Goal: Information Seeking & Learning: Learn about a topic

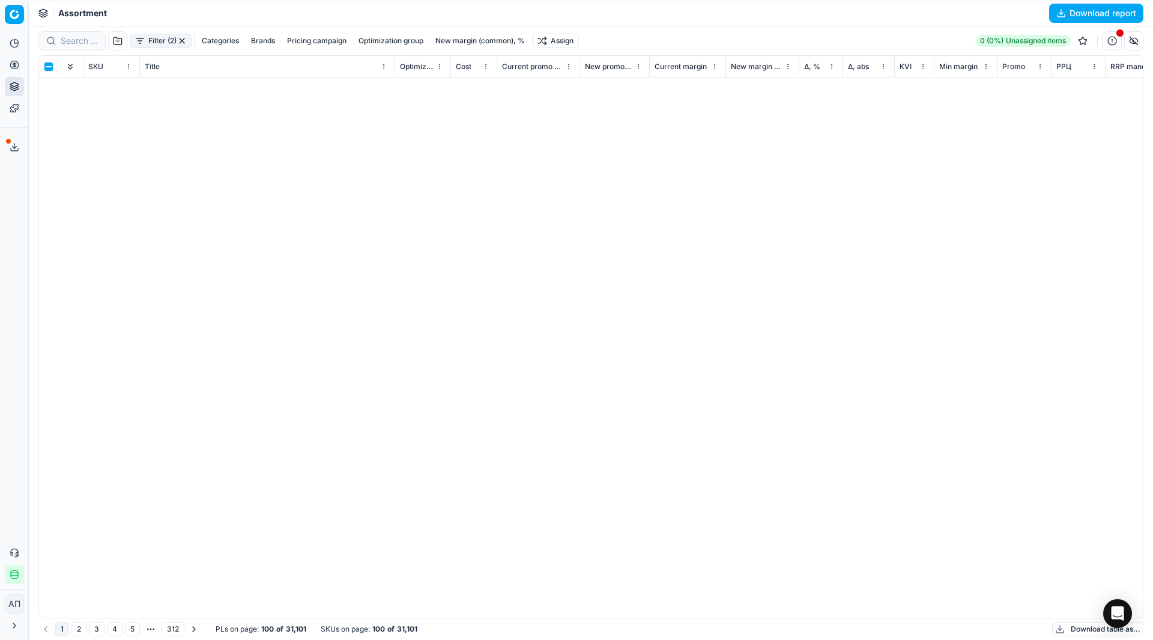
scroll to position [1193, 918]
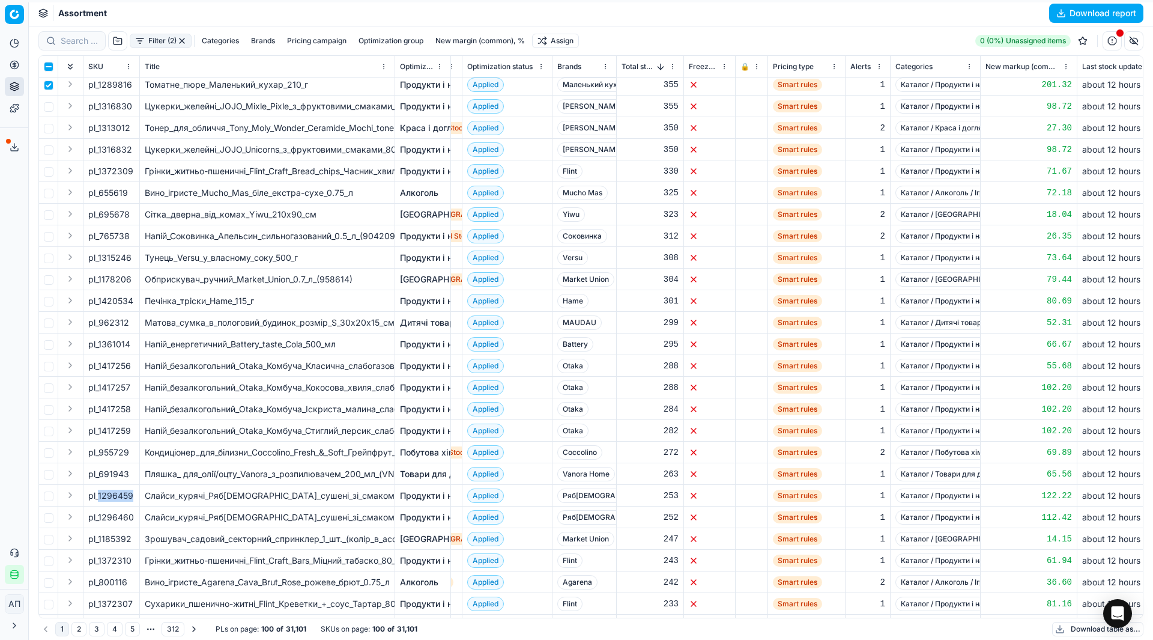
click at [225, 44] on button "Categories" at bounding box center [220, 41] width 47 height 14
click at [131, 86] on icon "button" at bounding box center [133, 82] width 10 height 10
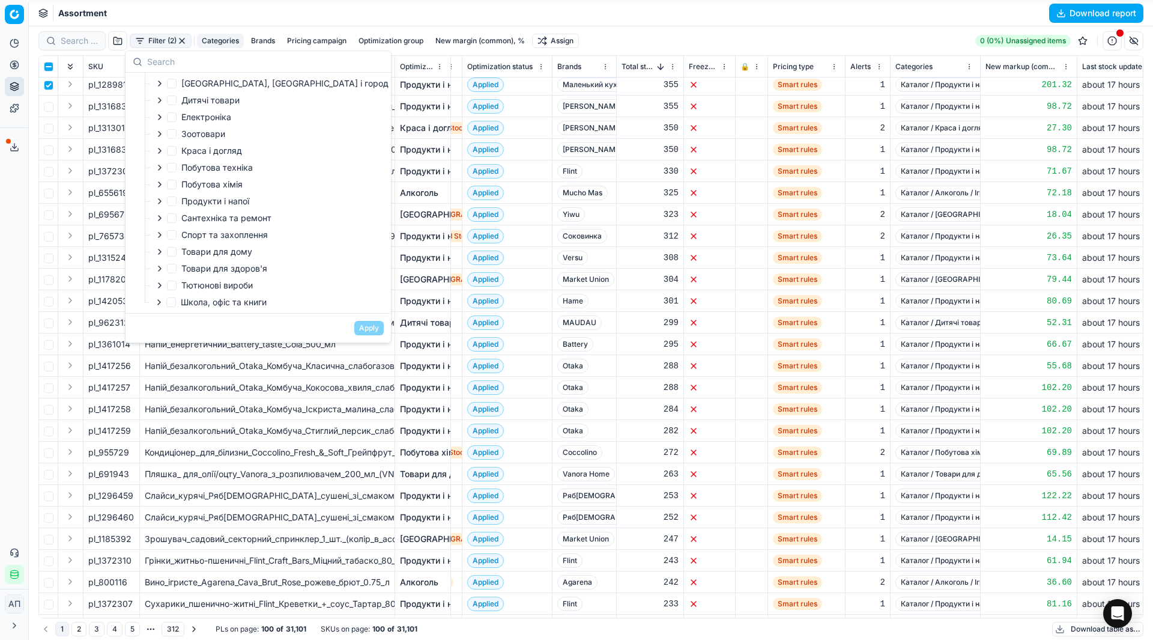
scroll to position [0, 0]
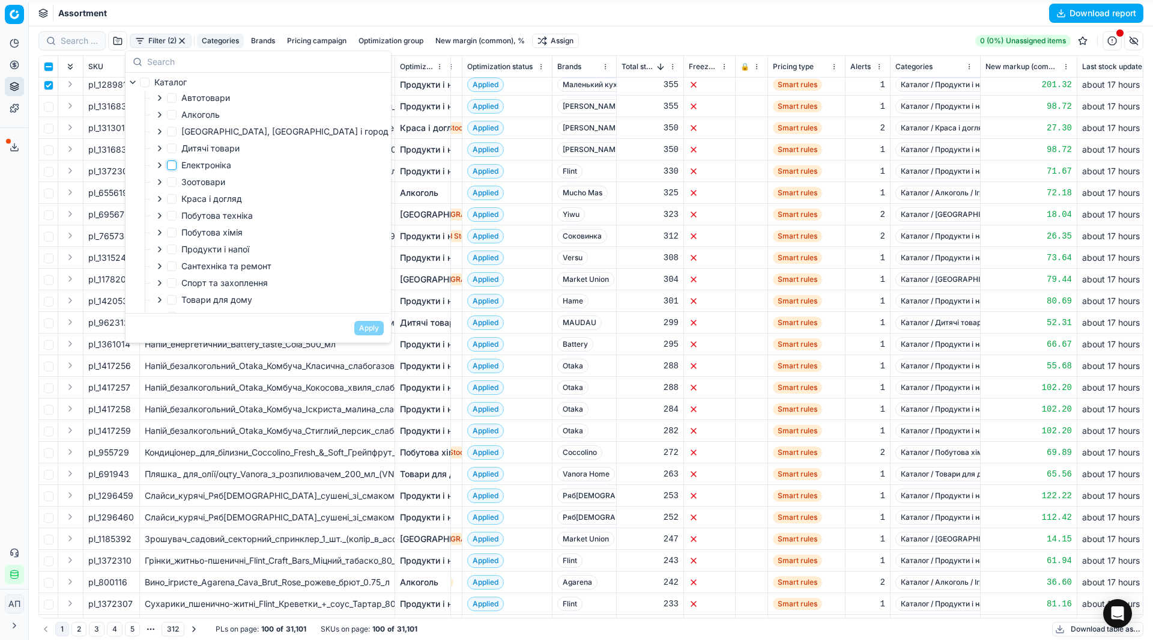
click at [171, 162] on input "Електроніка" at bounding box center [172, 165] width 10 height 10
checkbox input "true"
click at [354, 327] on button "Apply" at bounding box center [368, 328] width 29 height 14
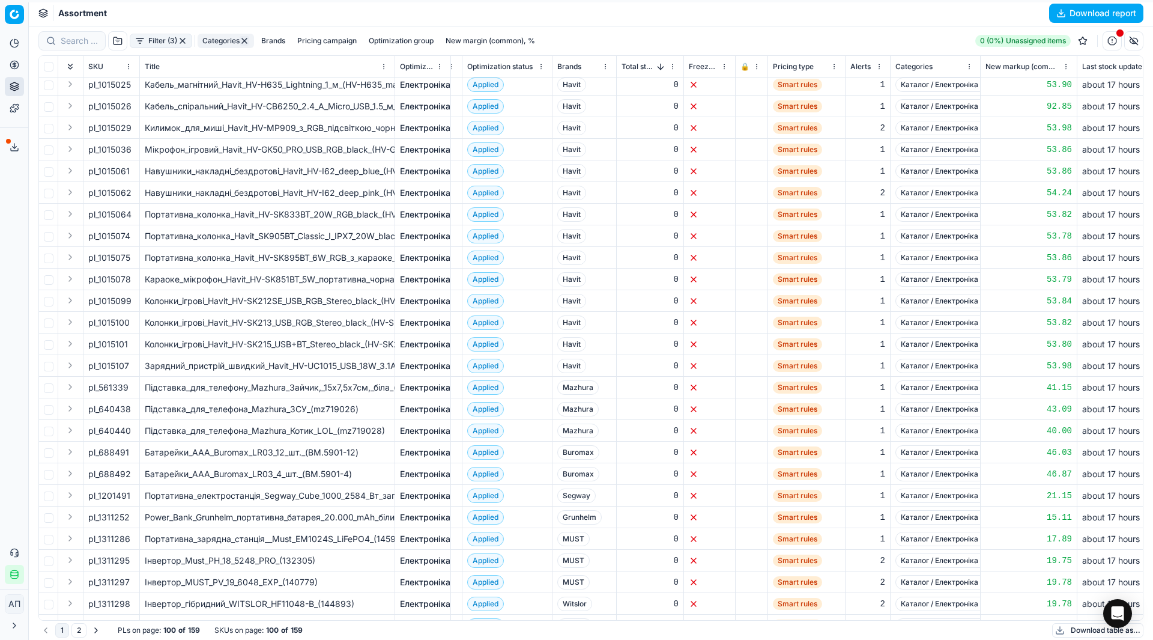
click at [153, 38] on button "Filter (3)" at bounding box center [161, 41] width 62 height 14
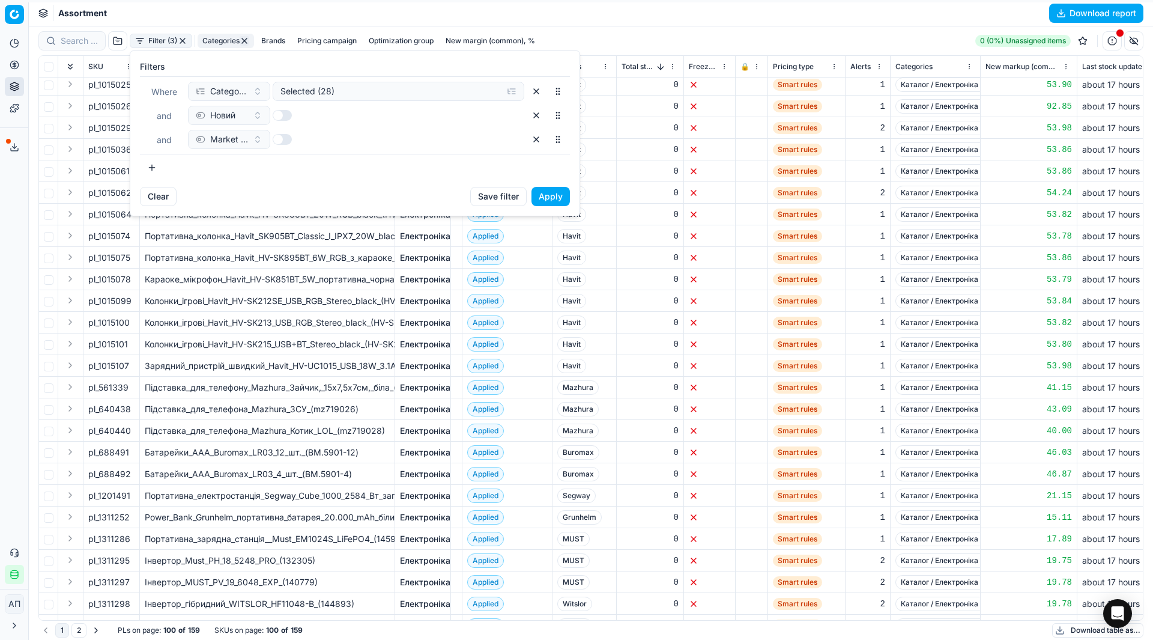
click at [19, 192] on html "Pricing platform Analytics Pricing Product portfolio Templates Export service 2…" at bounding box center [576, 320] width 1153 height 640
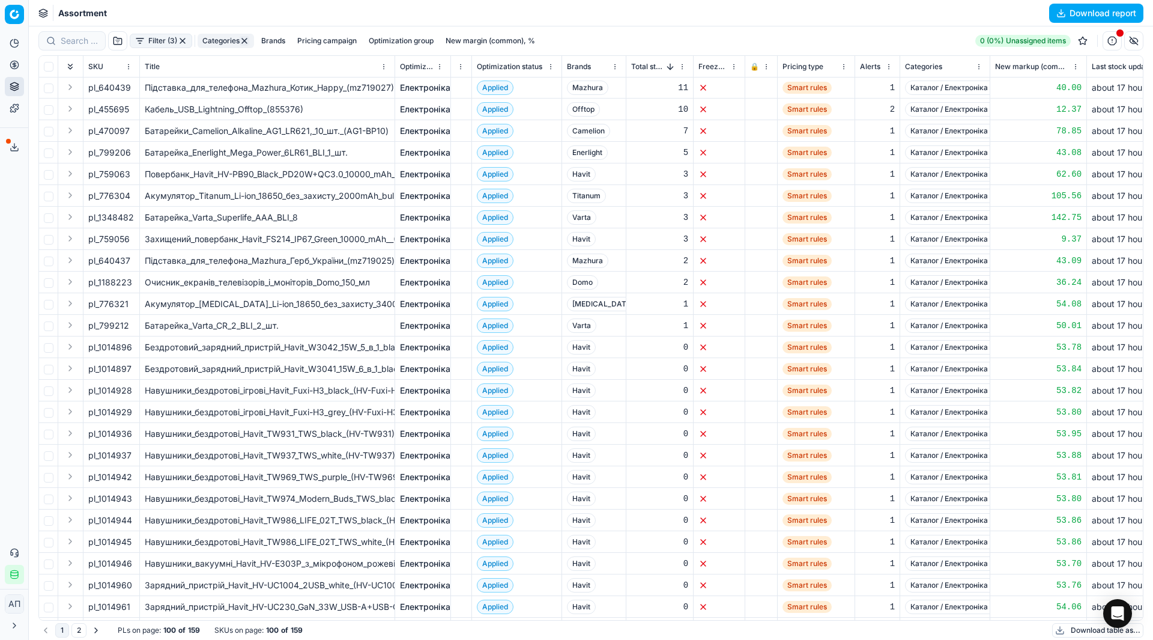
scroll to position [0, 906]
click at [644, 64] on span "Total stock quantity" at bounding box center [649, 67] width 33 height 10
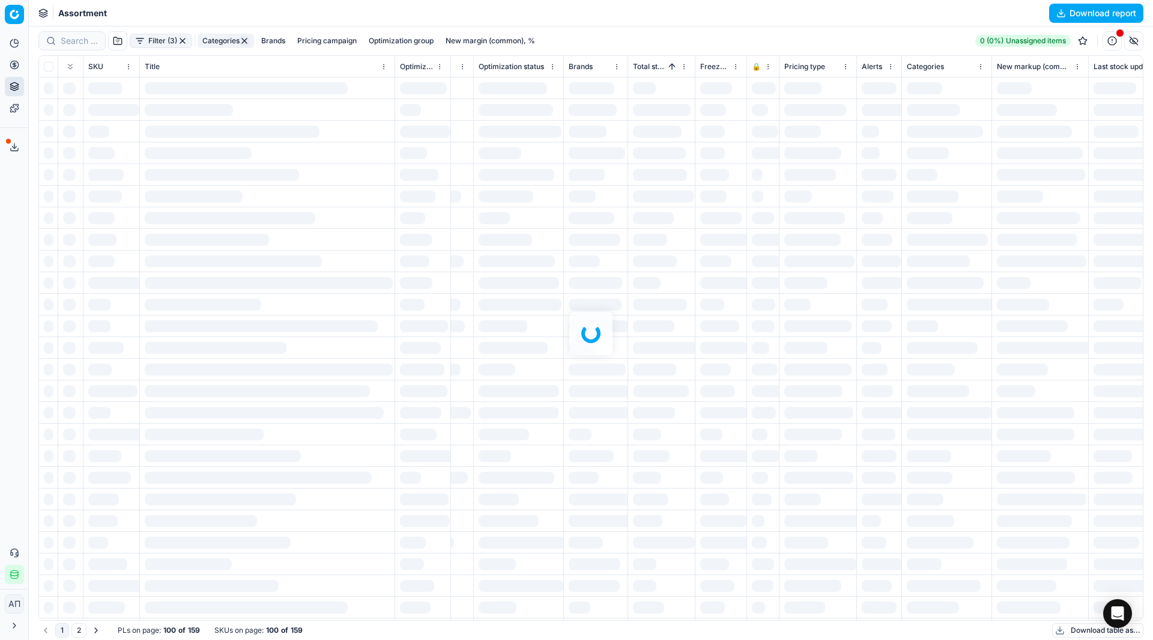
click at [652, 67] on div "Filter (3) Categories Brands Pricing campaign Optimization group New margin (co…" at bounding box center [591, 332] width 1124 height 613
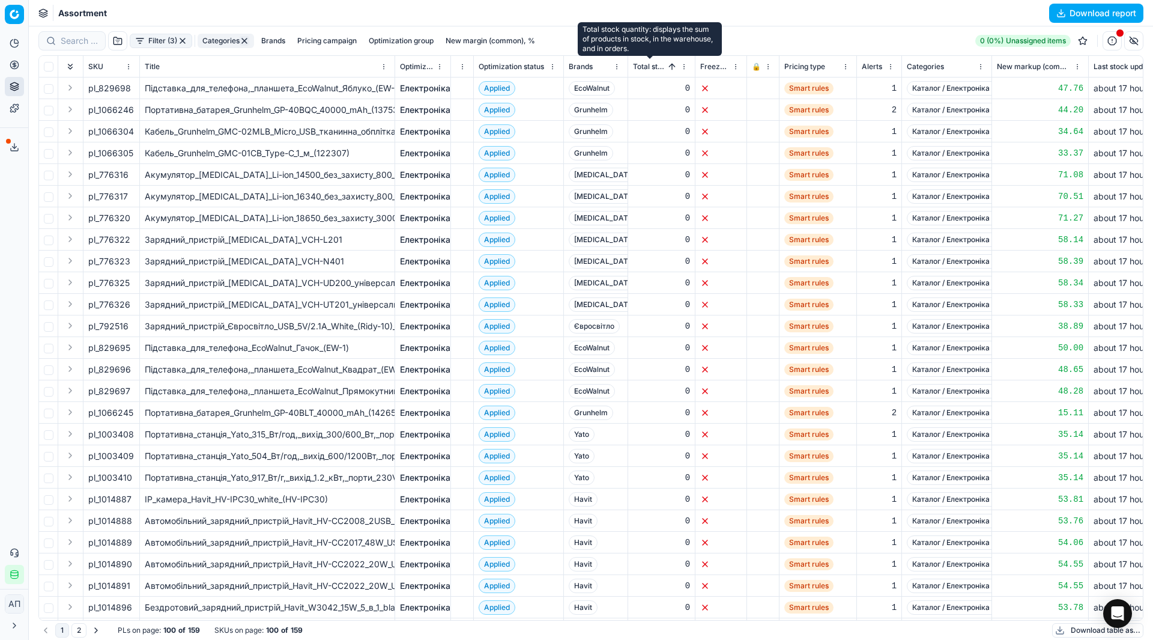
click at [652, 67] on span "Total stock quantity" at bounding box center [649, 67] width 33 height 10
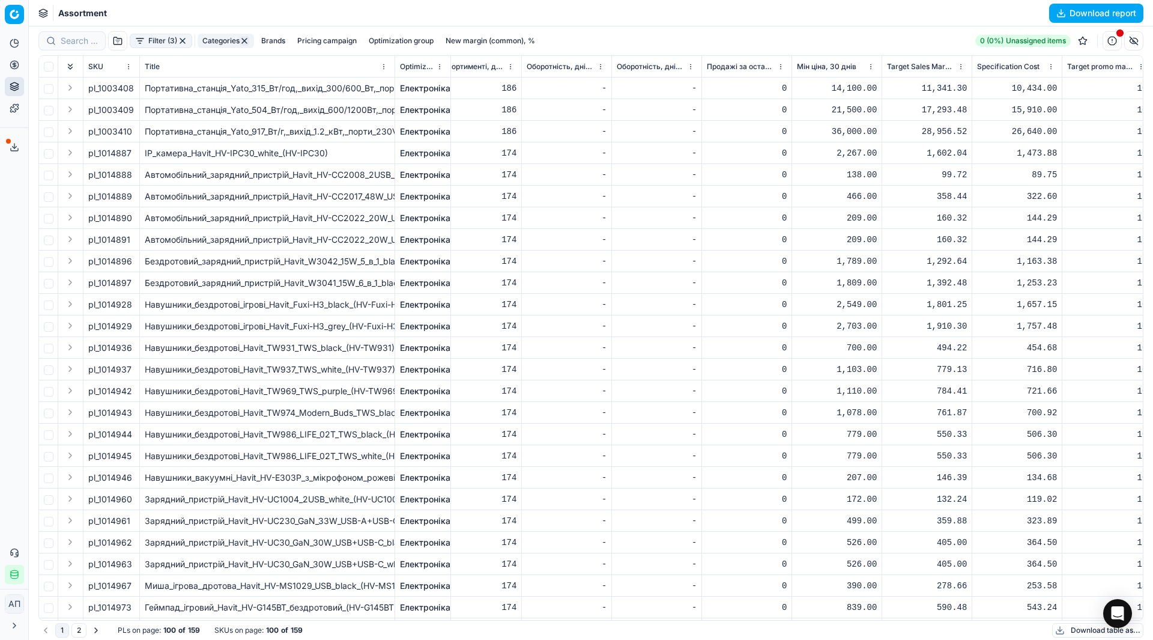
scroll to position [0, 4442]
click at [750, 65] on span "Продажі за останні 45 днів, шт" at bounding box center [742, 67] width 68 height 10
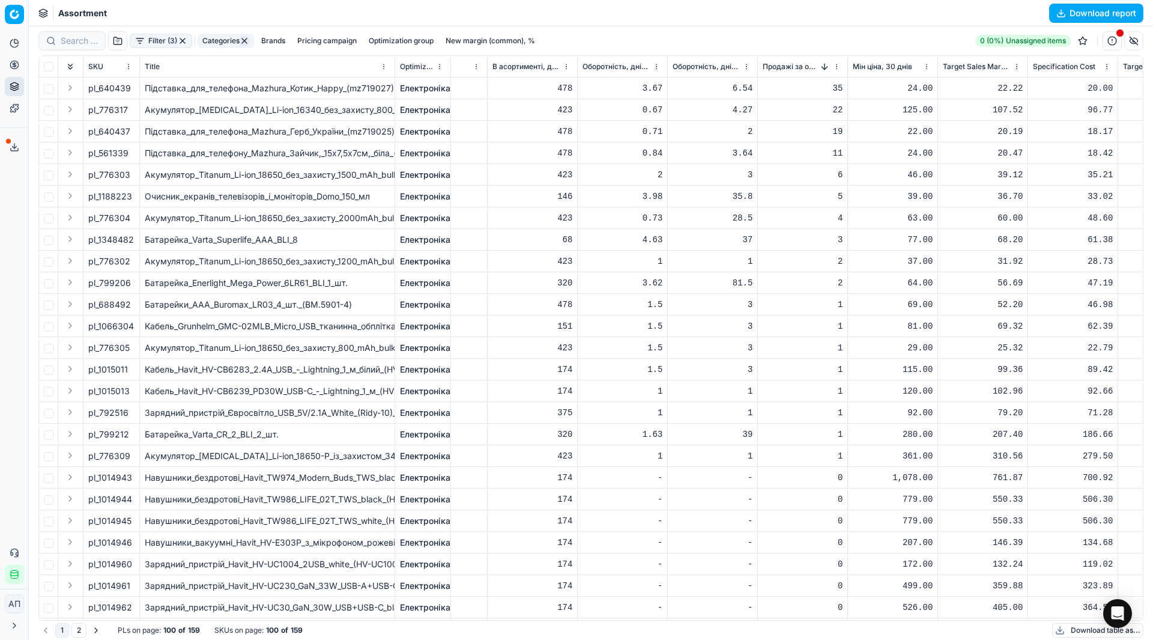
scroll to position [0, 4387]
drag, startPoint x: 99, startPoint y: 325, endPoint x: 132, endPoint y: 324, distance: 32.4
click at [132, 324] on div "pl_1066304" at bounding box center [111, 326] width 46 height 12
copy div "1066304"
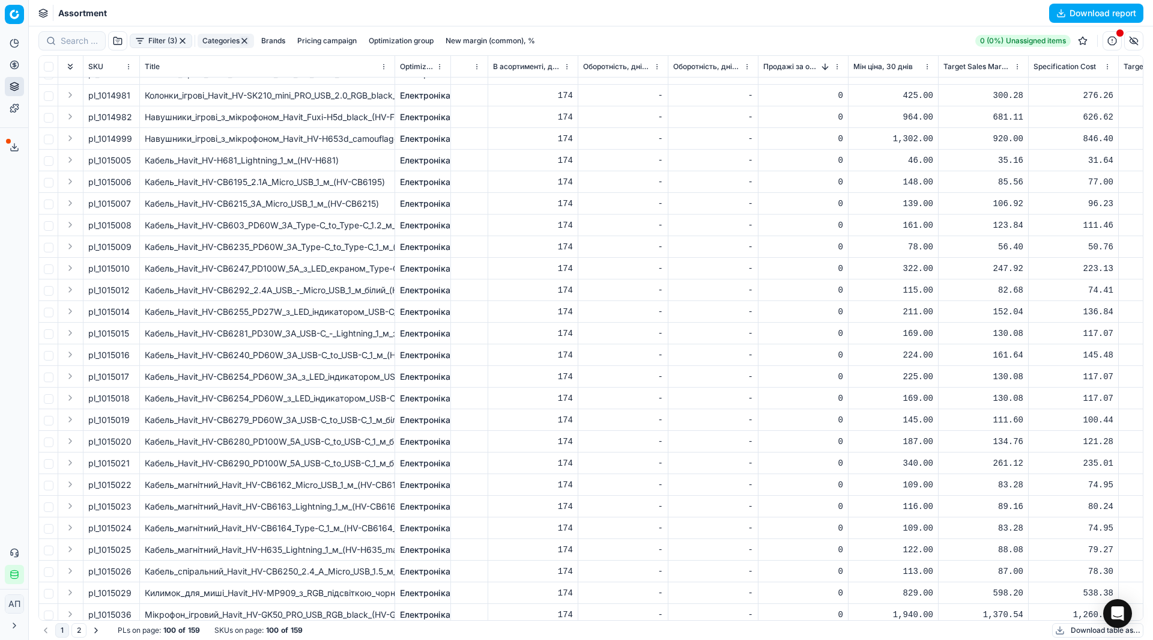
scroll to position [665, 4387]
click at [271, 33] on div "Filter (3) Categories Brands Pricing campaign Optimization group New margin (co…" at bounding box center [289, 40] width 502 height 19
click at [275, 39] on button "Brands" at bounding box center [273, 41] width 34 height 14
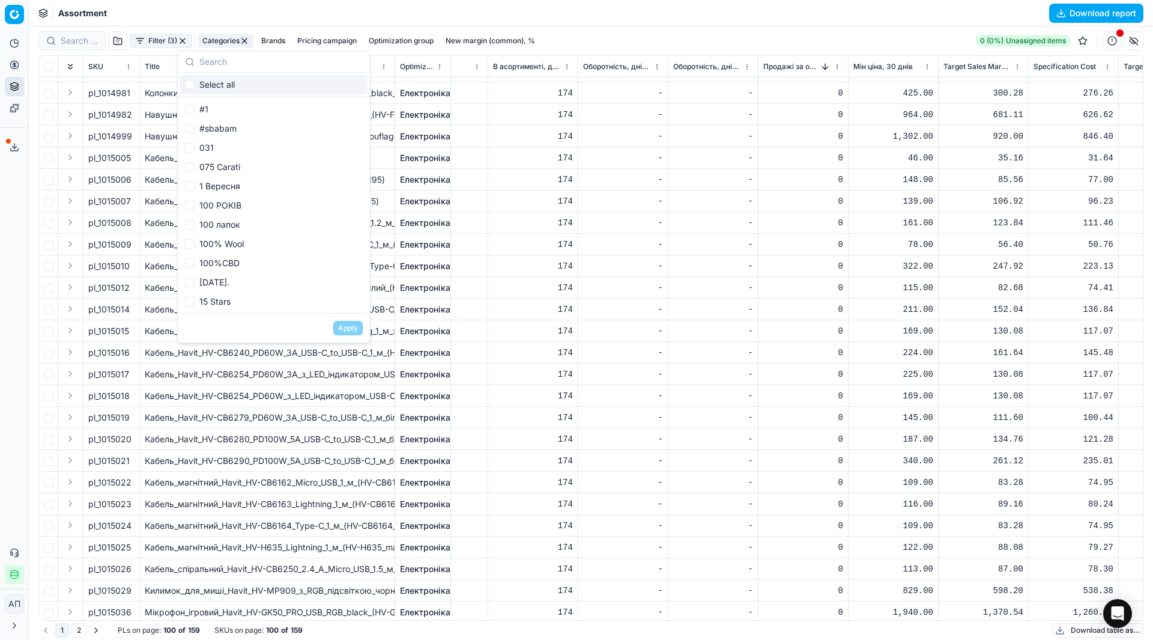
click at [141, 41] on button "Filter (3)" at bounding box center [161, 41] width 62 height 14
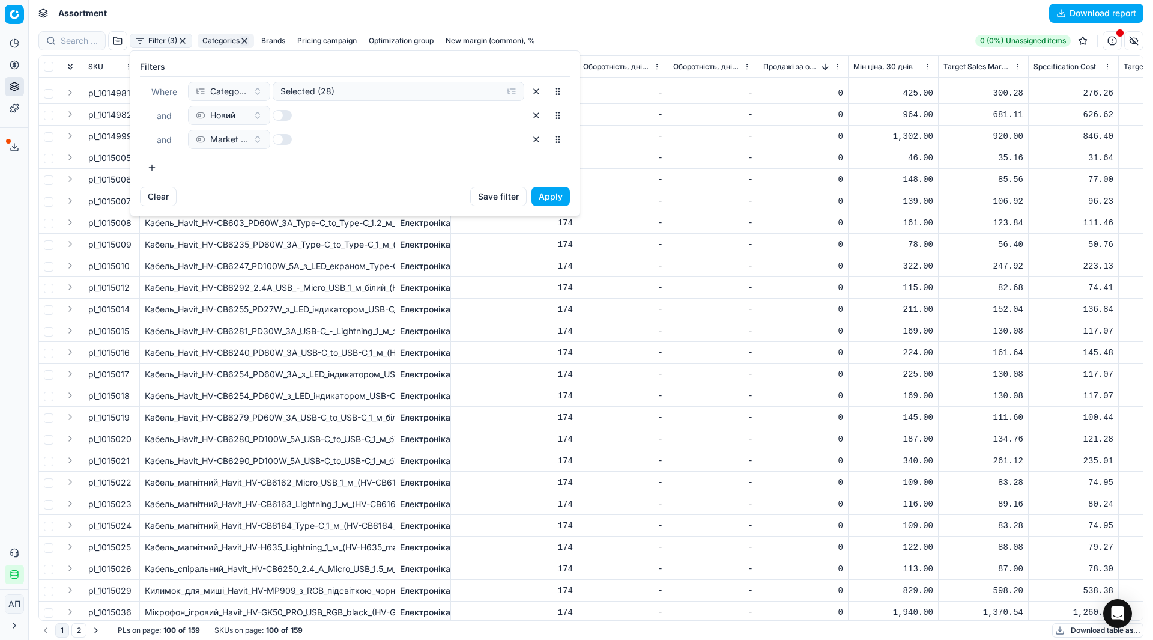
click at [153, 163] on button "button" at bounding box center [152, 167] width 24 height 19
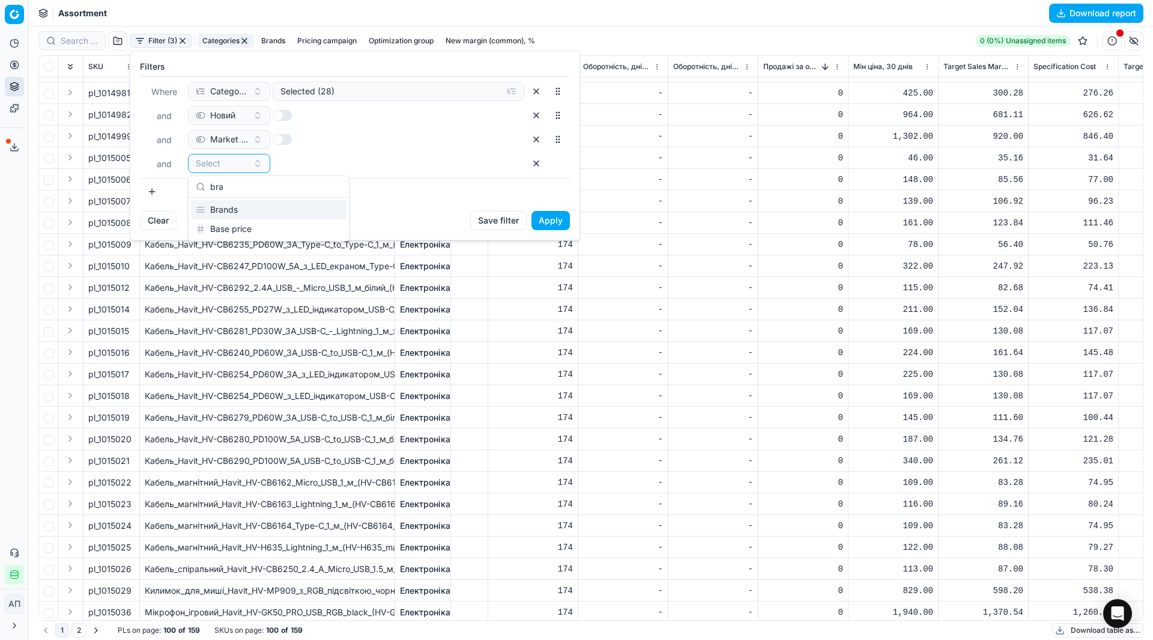
type input "bra"
click at [247, 213] on div "Brands" at bounding box center [269, 209] width 156 height 19
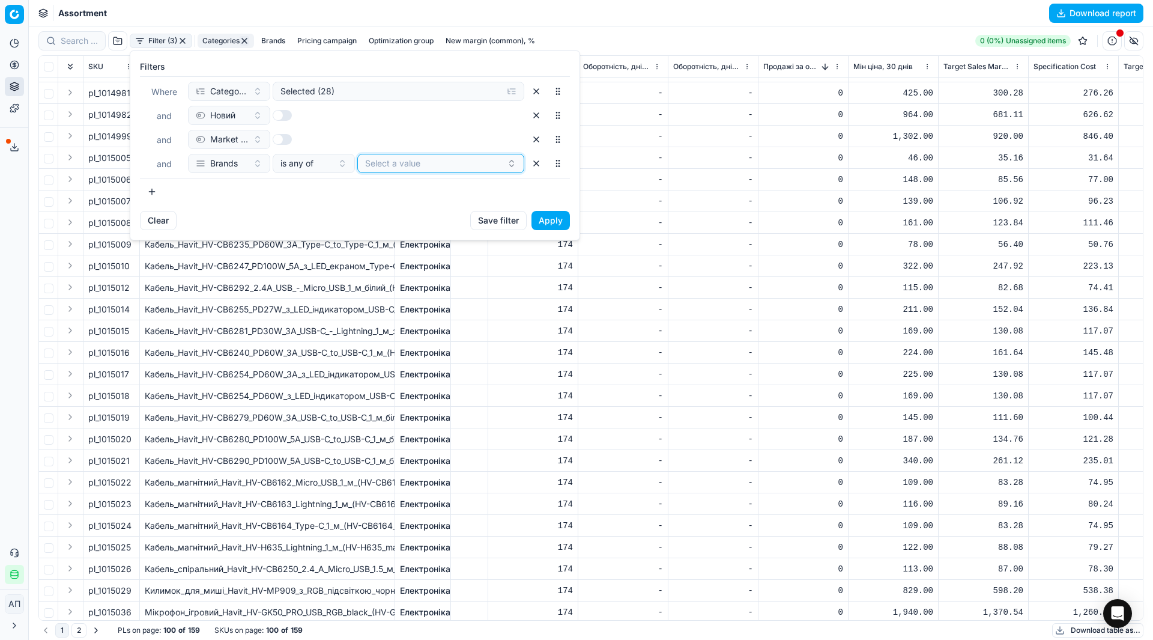
click at [447, 161] on button "Select a value" at bounding box center [440, 163] width 167 height 19
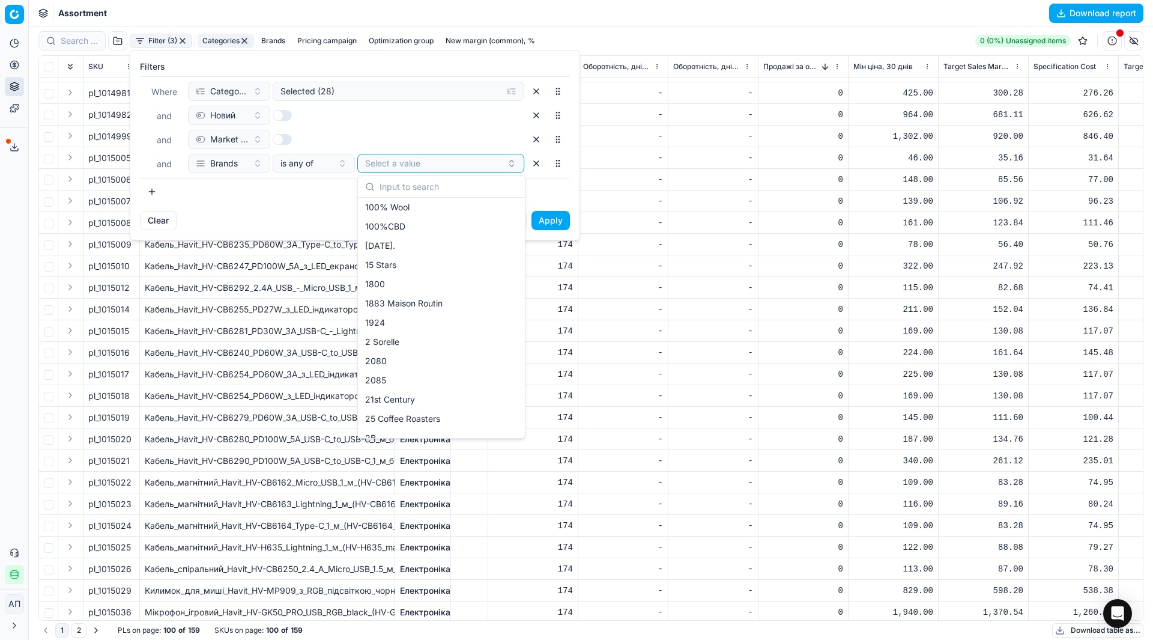
scroll to position [141, 0]
click at [635, 12] on html "Pricing platform Analytics Pricing Product portfolio Templates Export service 2…" at bounding box center [576, 320] width 1153 height 640
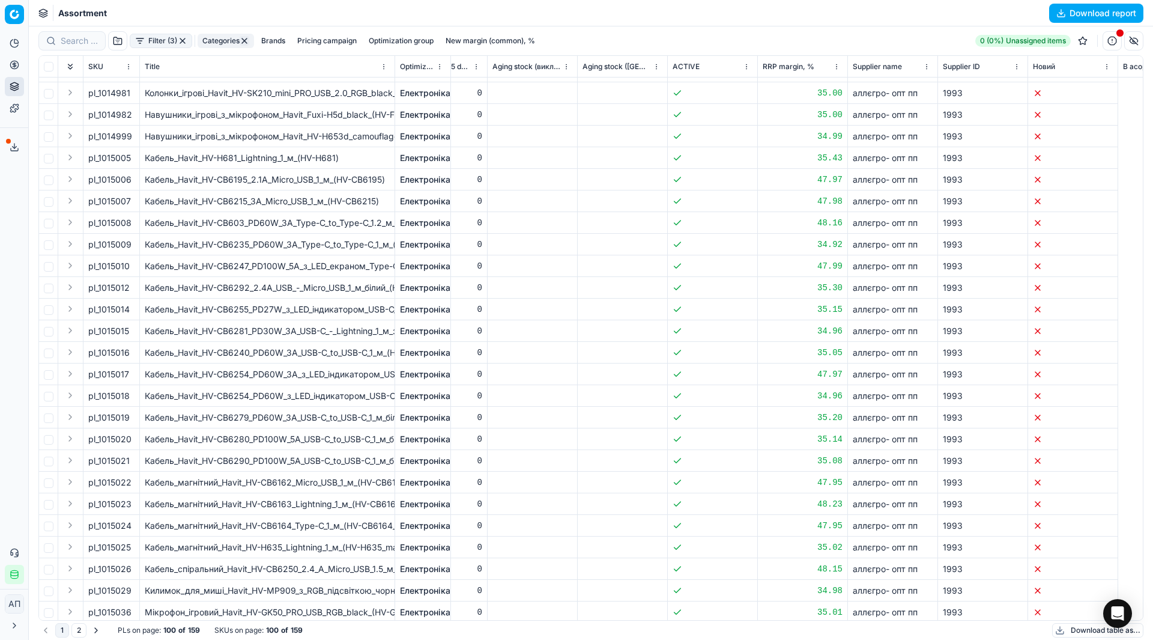
scroll to position [665, 3559]
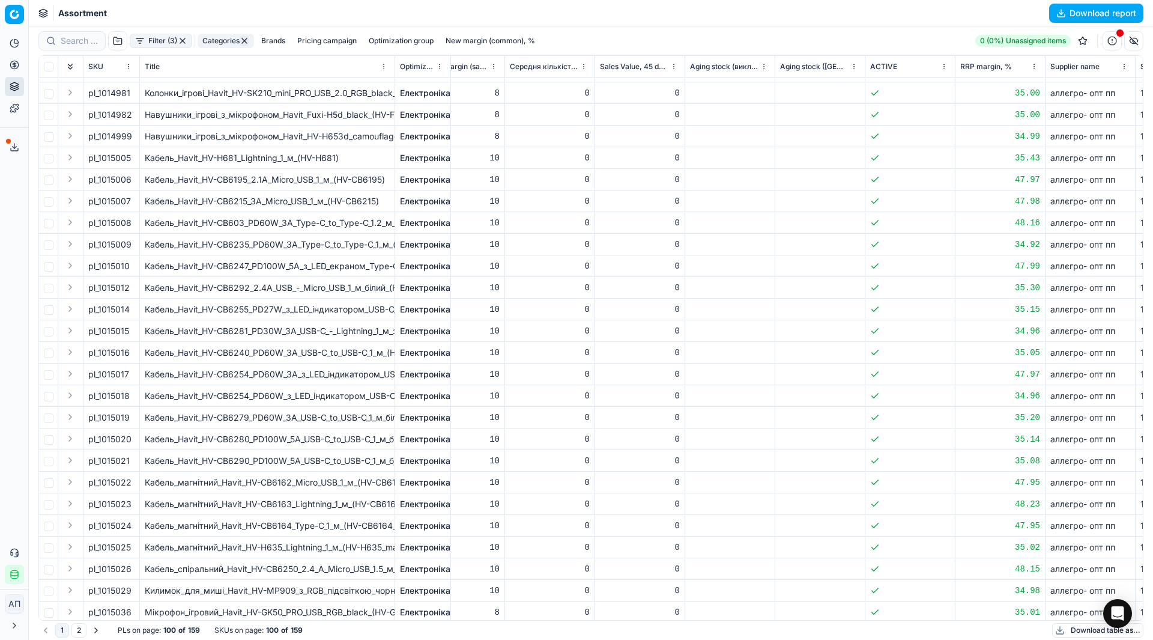
click at [277, 36] on button "Brands" at bounding box center [273, 41] width 34 height 14
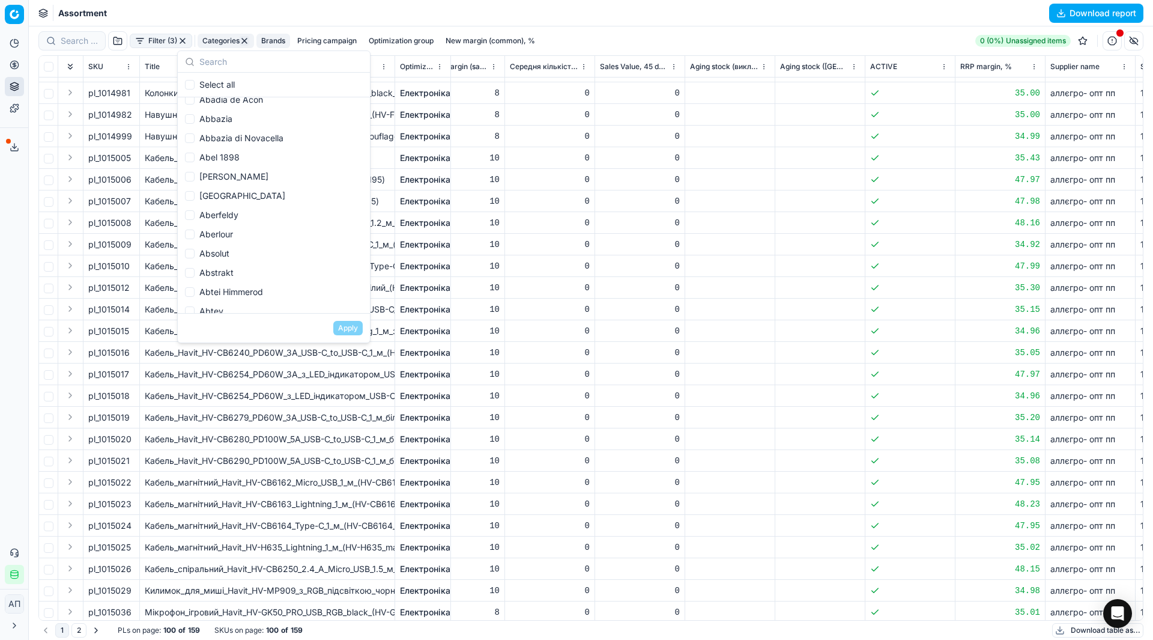
scroll to position [1377, 0]
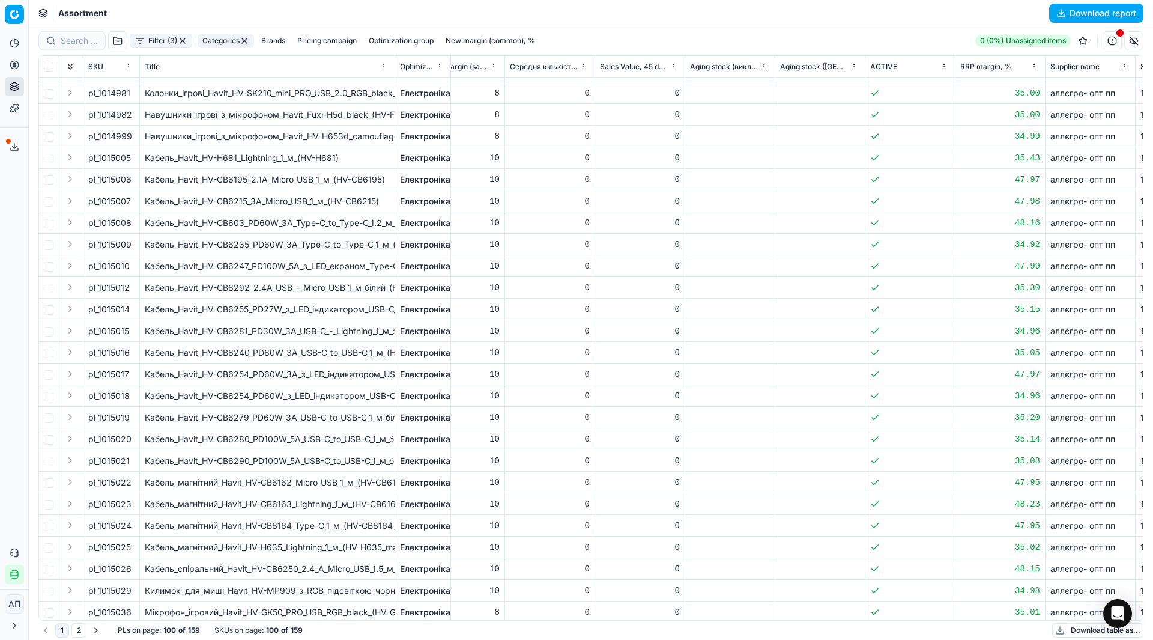
click at [631, 23] on div "Assortment Download report" at bounding box center [591, 13] width 1124 height 26
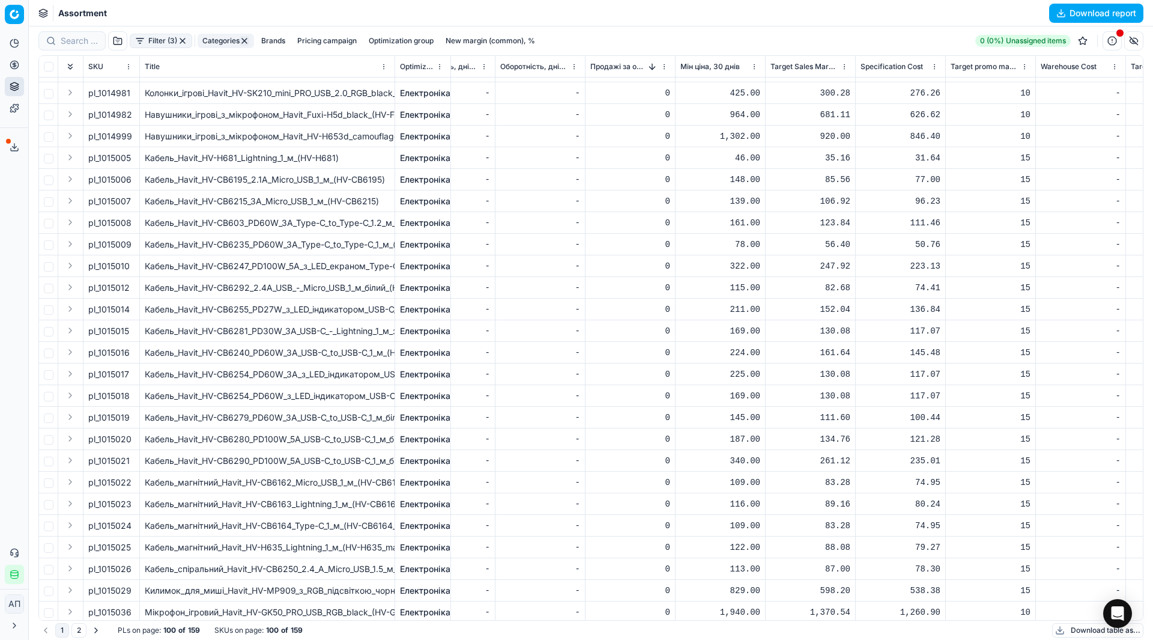
scroll to position [665, 4569]
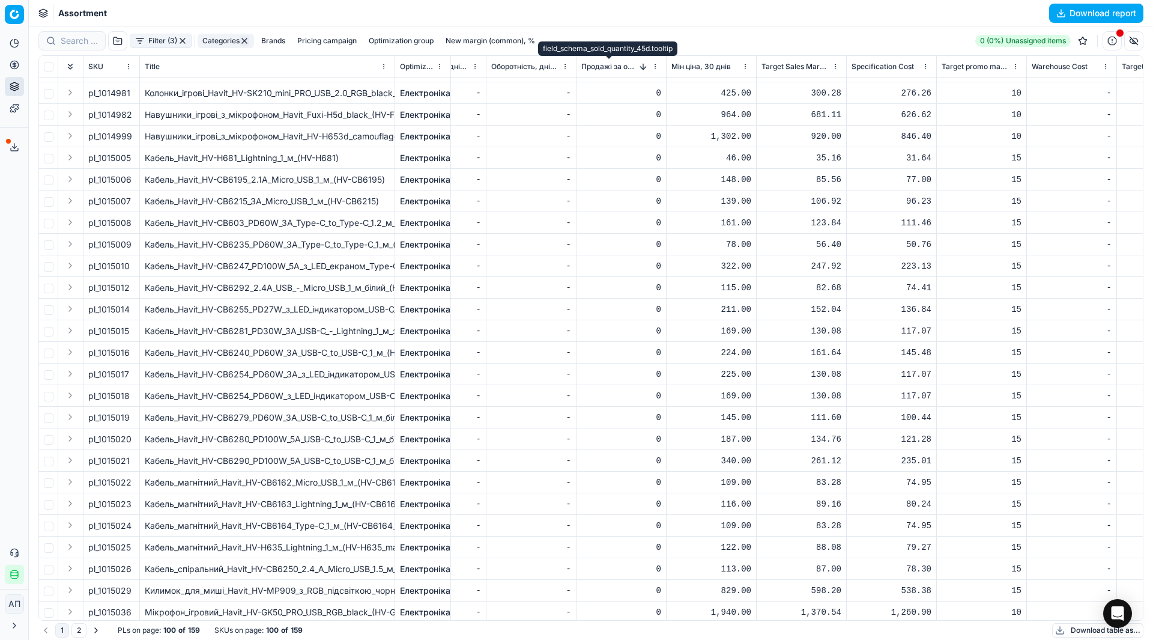
click at [604, 63] on span "Продажі за останні 45 днів, шт" at bounding box center [609, 67] width 56 height 10
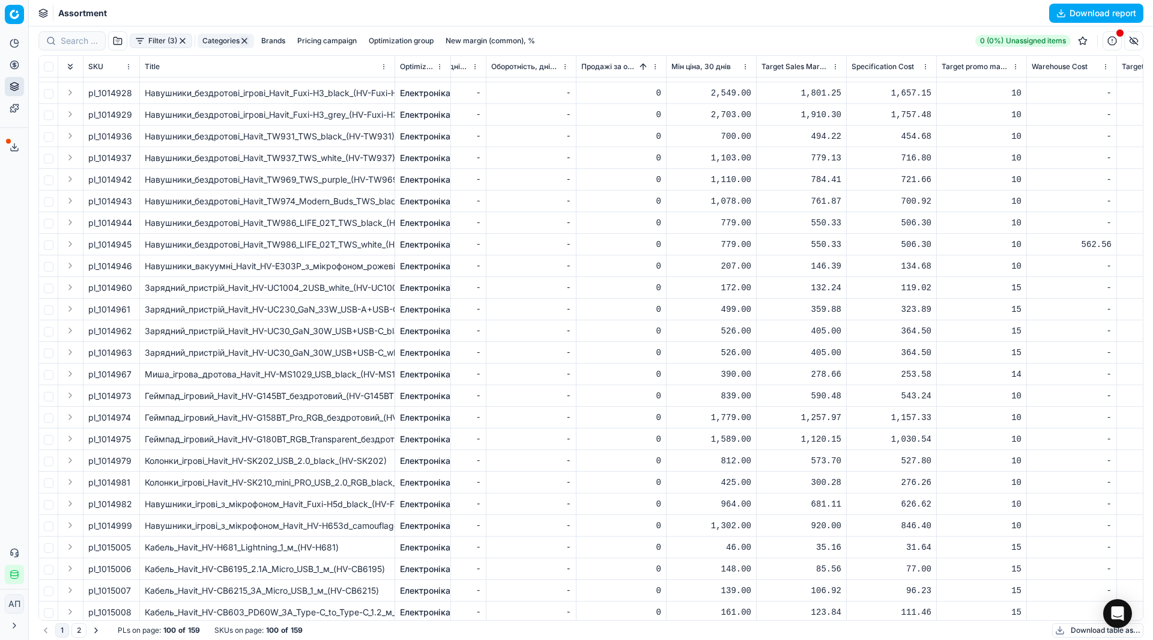
click at [607, 65] on span "Продажі за останні 45 днів, шт" at bounding box center [609, 67] width 56 height 10
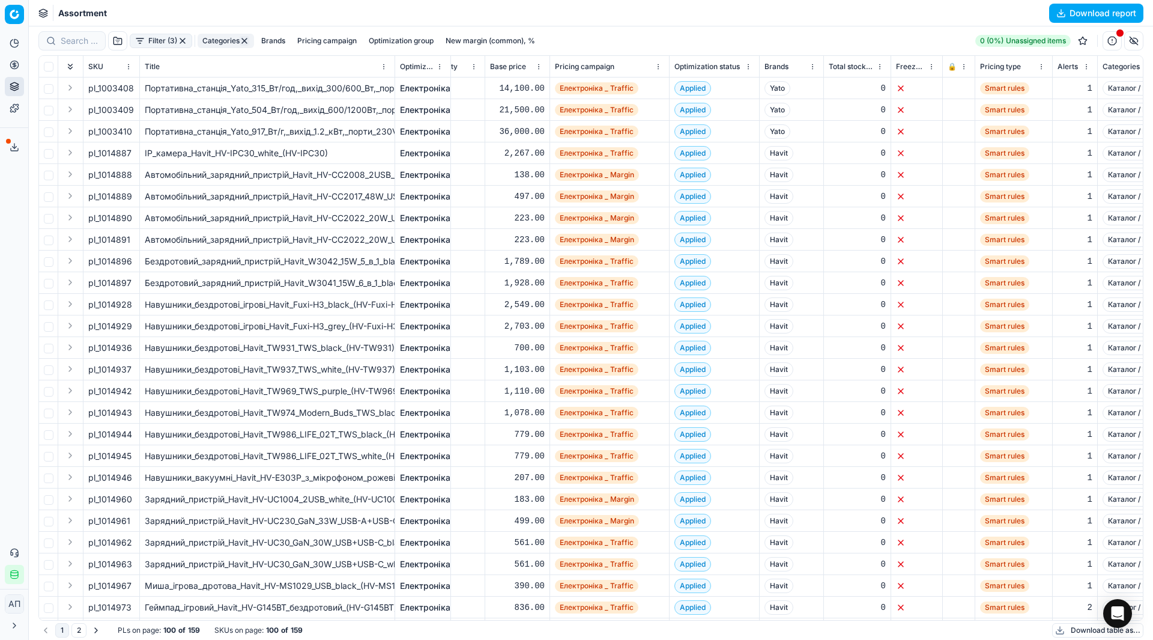
scroll to position [0, 710]
click at [781, 66] on span "Brands" at bounding box center [777, 67] width 24 height 10
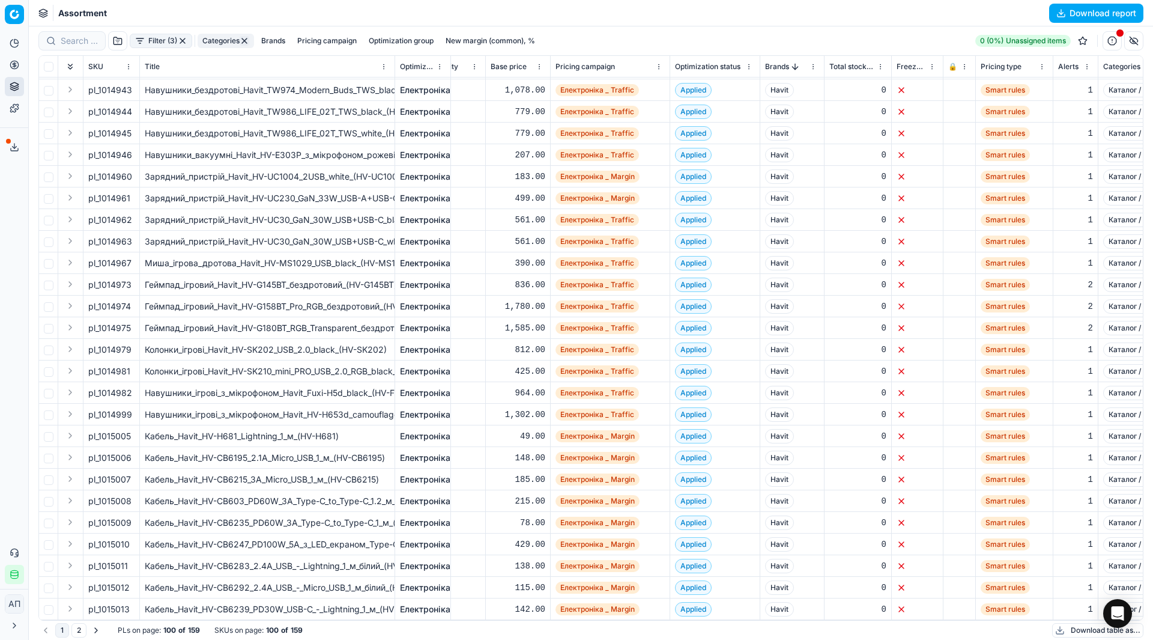
click at [81, 629] on button "2" at bounding box center [78, 630] width 15 height 14
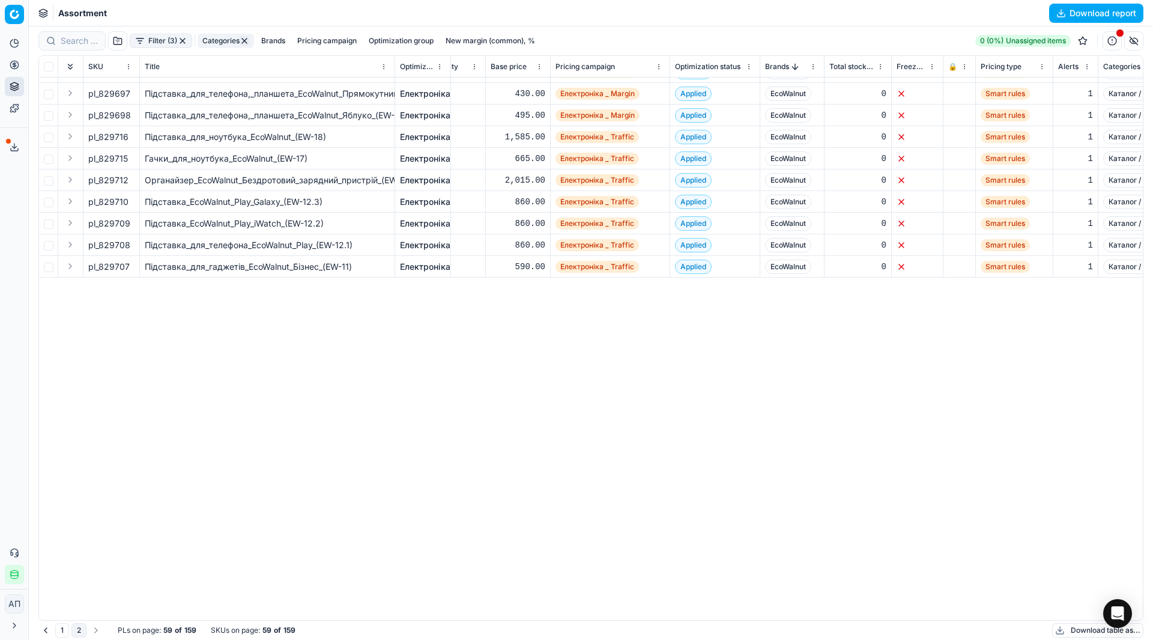
scroll to position [0, 710]
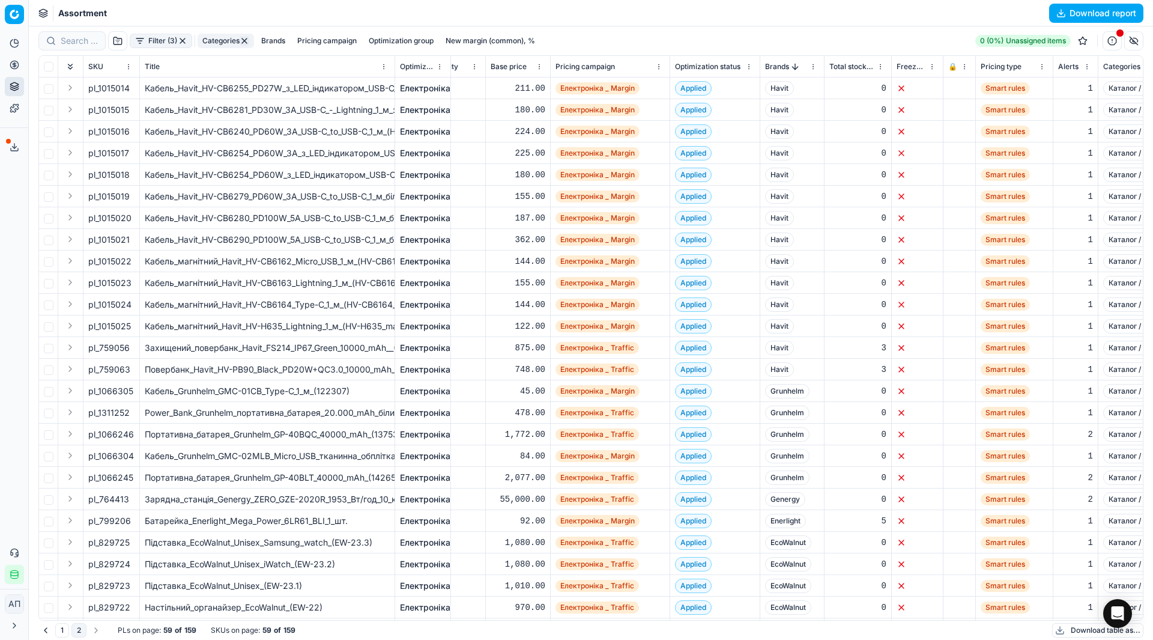
click at [62, 628] on button "1" at bounding box center [62, 630] width 14 height 14
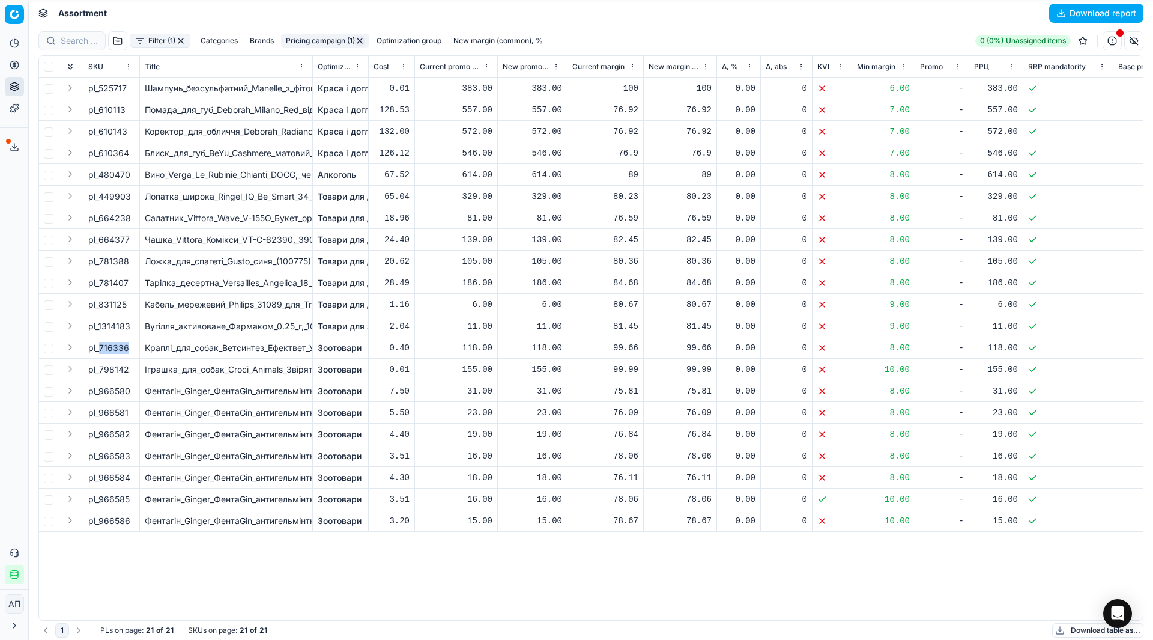
click at [179, 40] on button "button" at bounding box center [181, 41] width 10 height 10
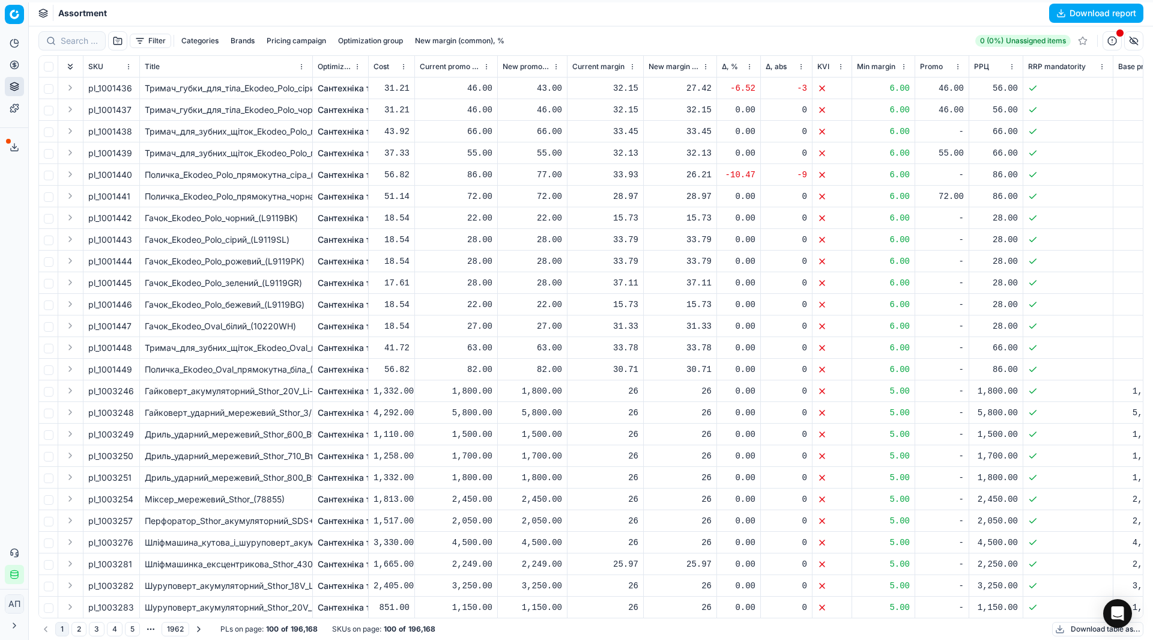
click at [142, 42] on button "Filter" at bounding box center [150, 41] width 41 height 14
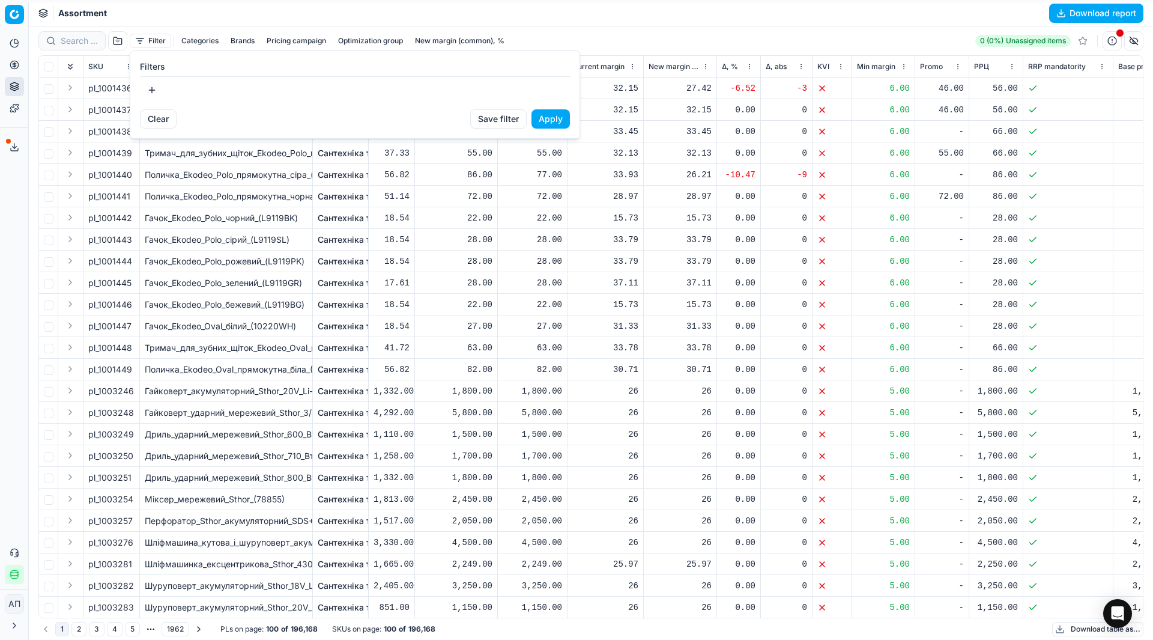
click at [116, 41] on html "Pricing platform Analytics Pricing Product portfolio Templates Export service 2…" at bounding box center [576, 320] width 1153 height 640
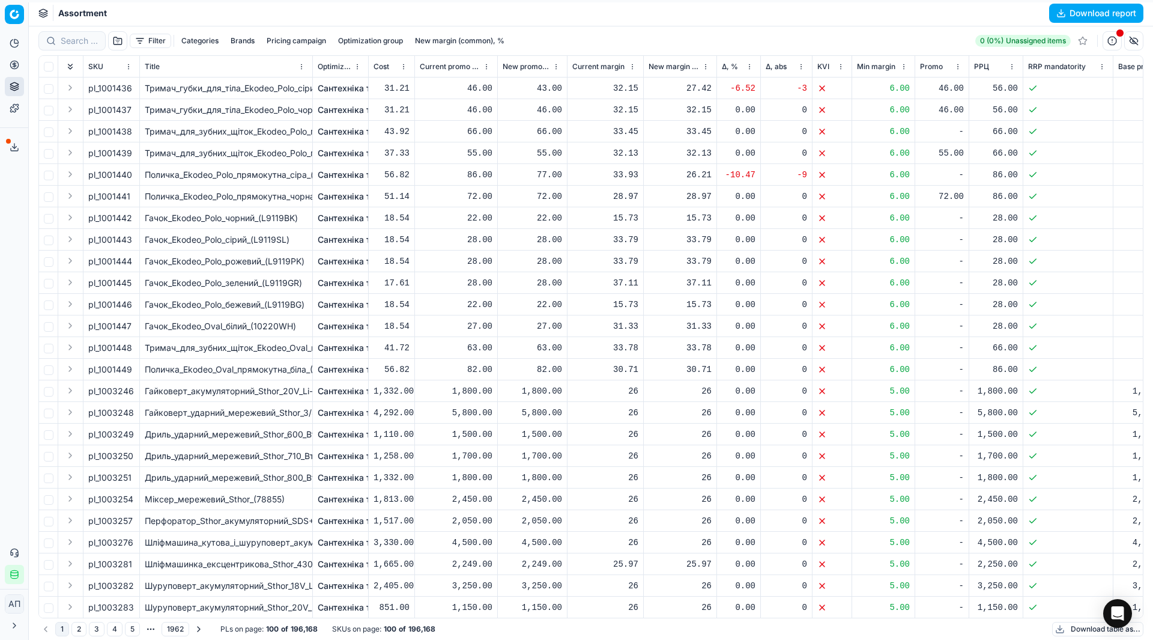
click at [139, 44] on button "Filter" at bounding box center [150, 41] width 41 height 14
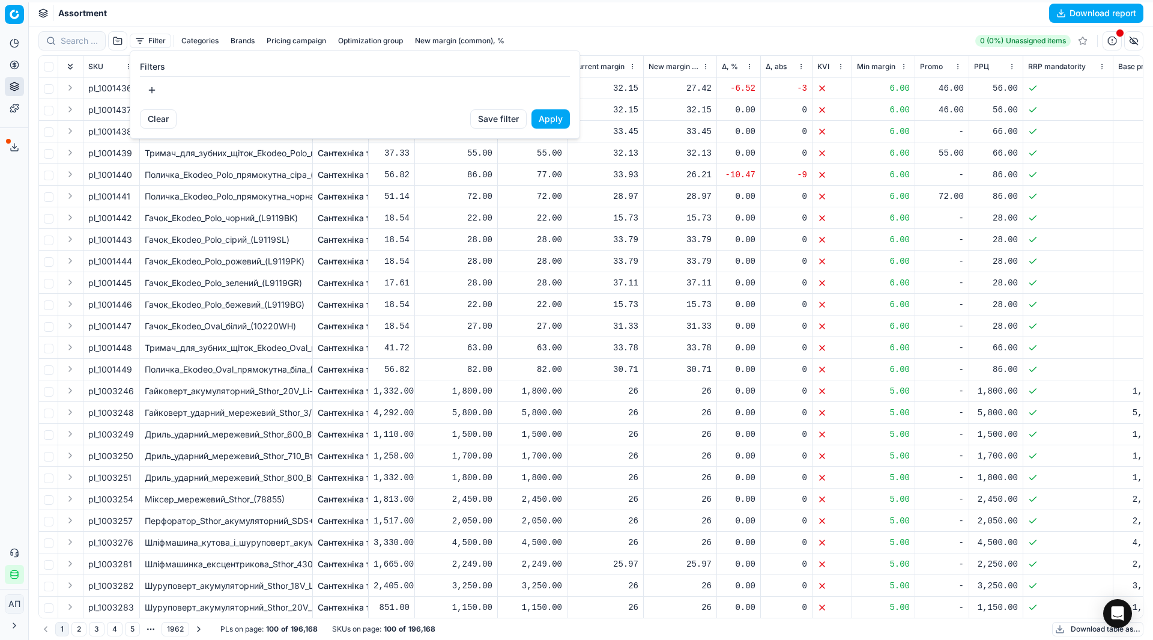
click at [154, 85] on button "button" at bounding box center [152, 89] width 24 height 19
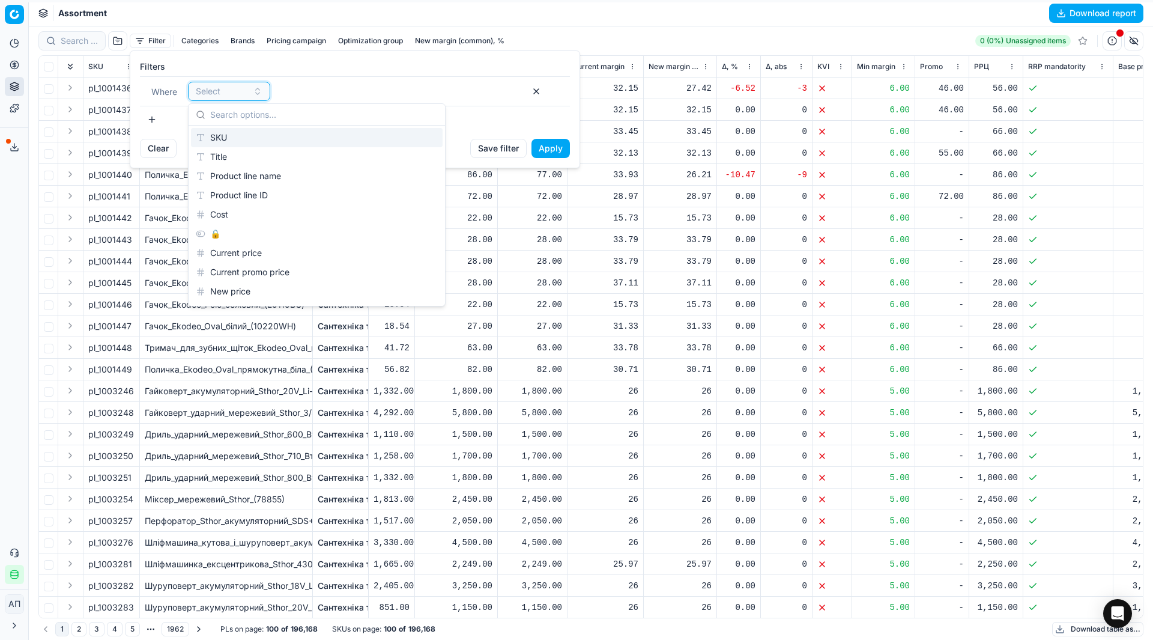
click at [208, 99] on button "Select" at bounding box center [229, 91] width 82 height 19
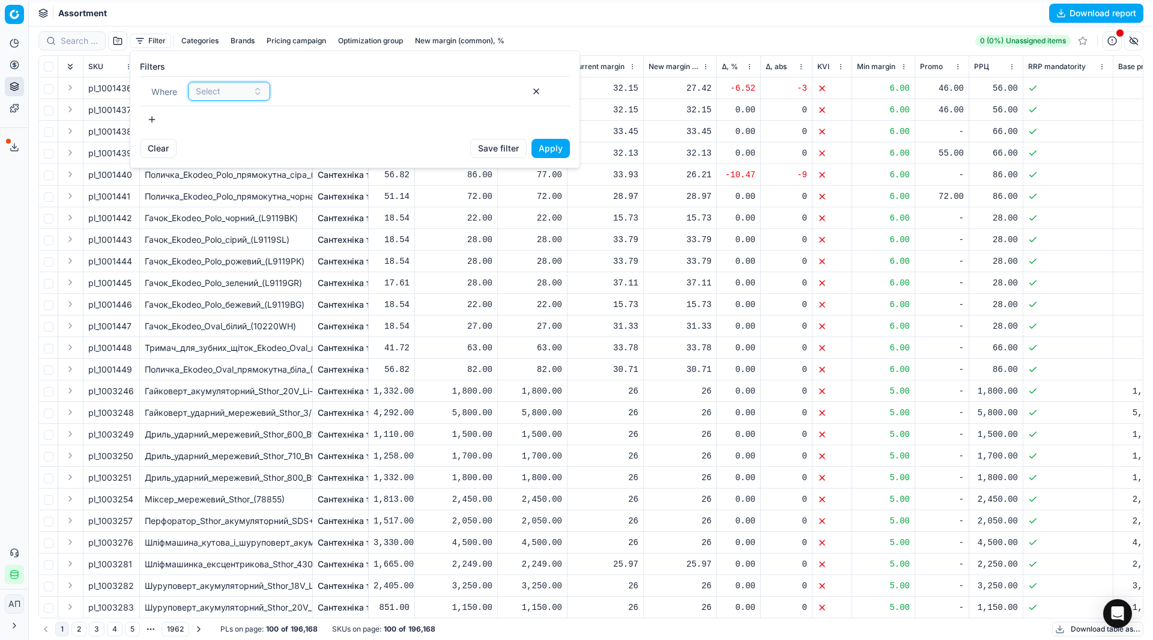
click at [227, 100] on button "Select" at bounding box center [229, 91] width 82 height 19
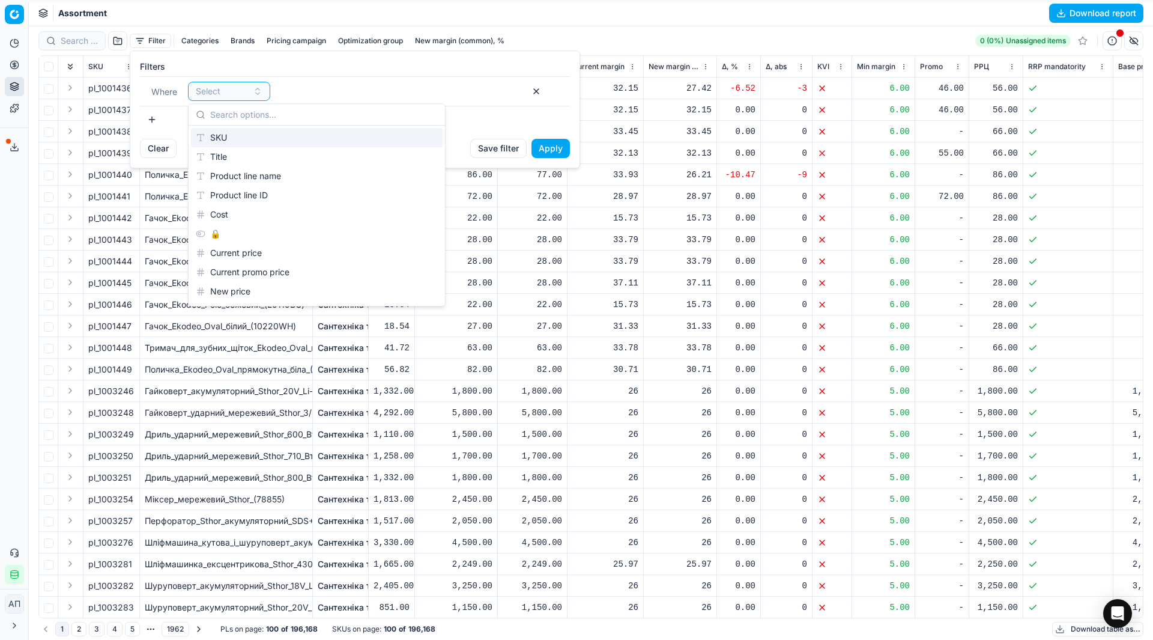
click at [257, 136] on div "SKU" at bounding box center [317, 137] width 252 height 19
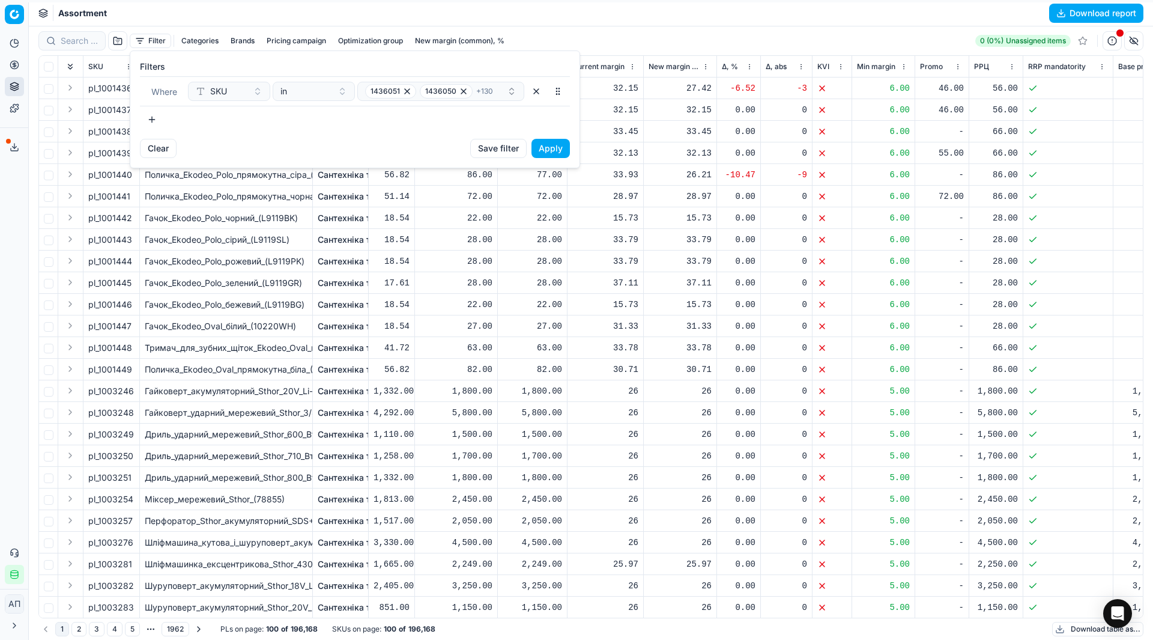
click at [554, 148] on button "Apply" at bounding box center [551, 148] width 38 height 19
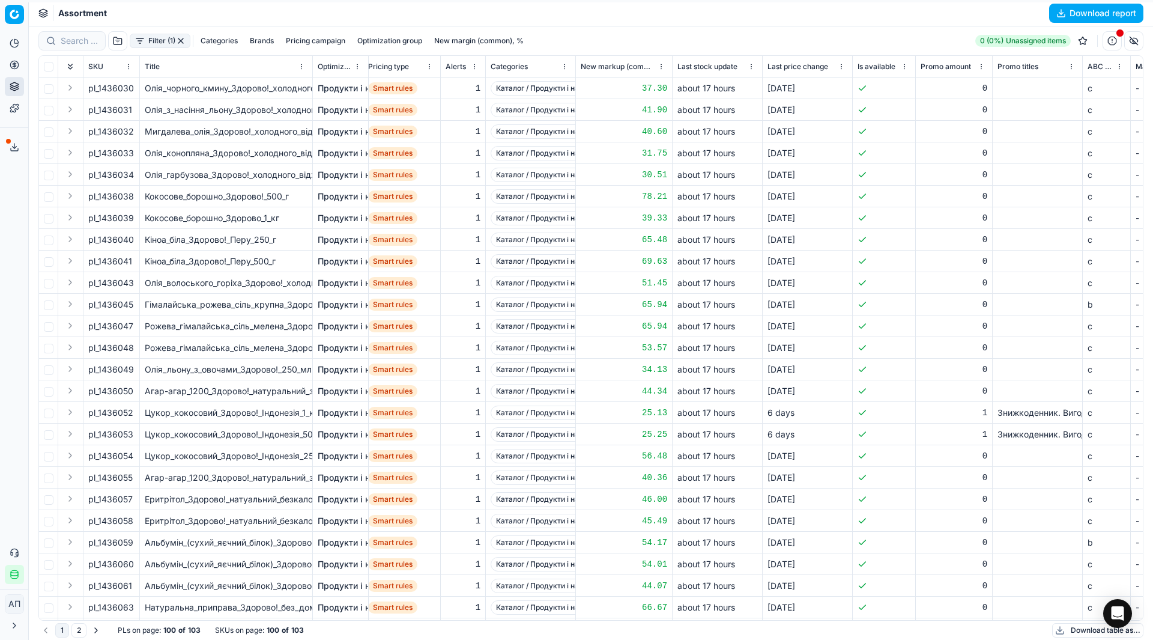
scroll to position [0, 1278]
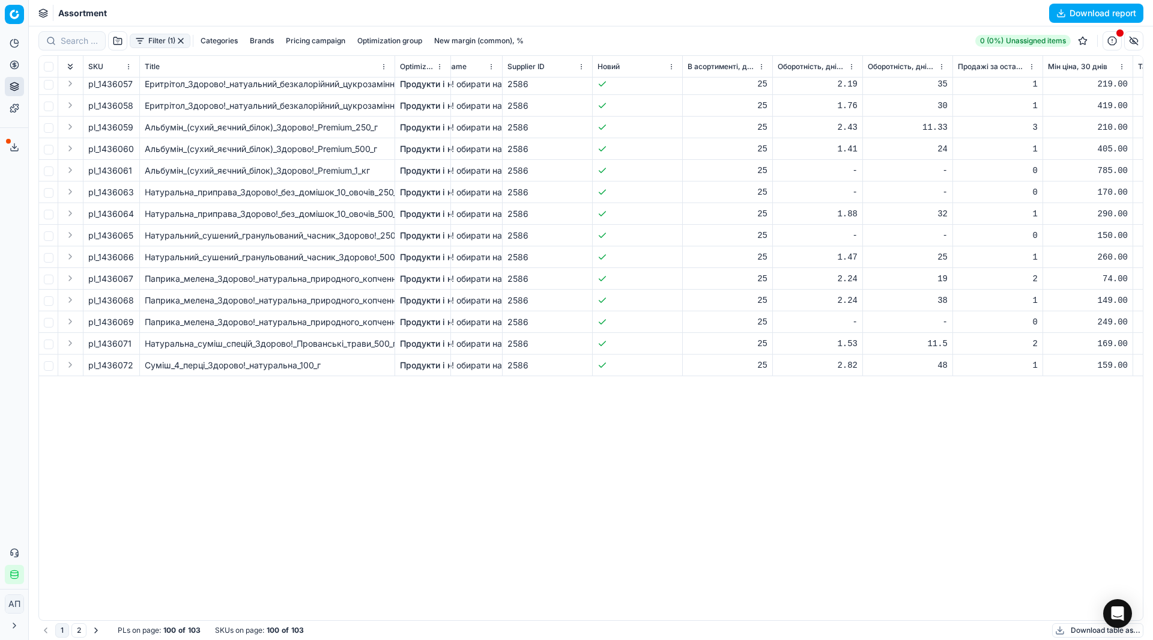
scroll to position [0, 4192]
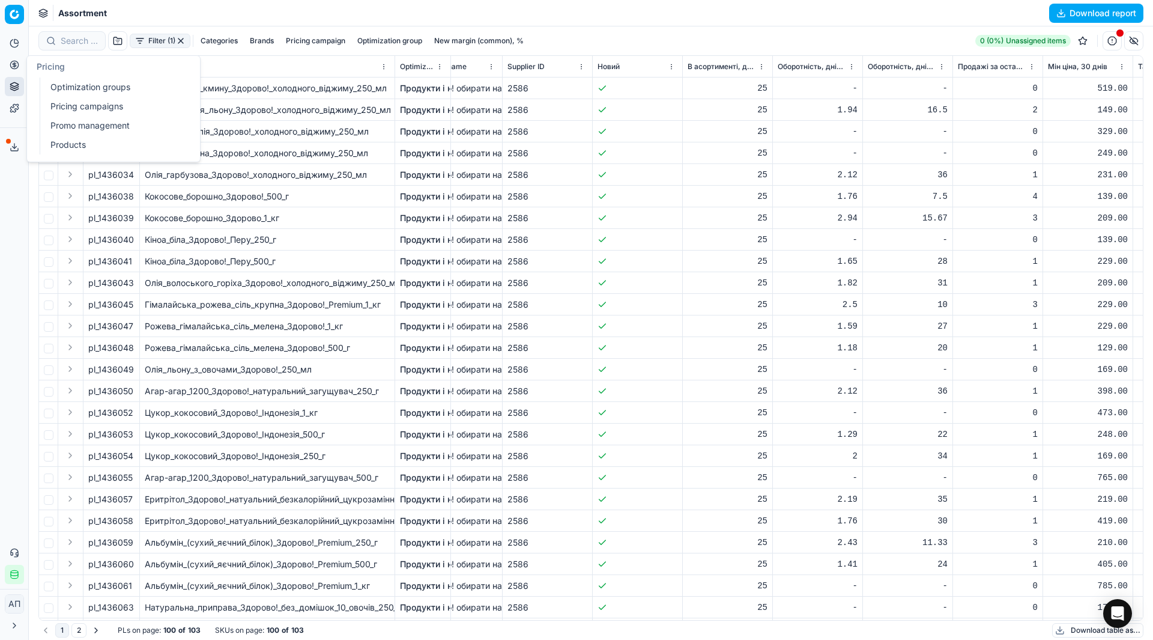
click at [67, 104] on link "Pricing campaigns" at bounding box center [116, 106] width 140 height 17
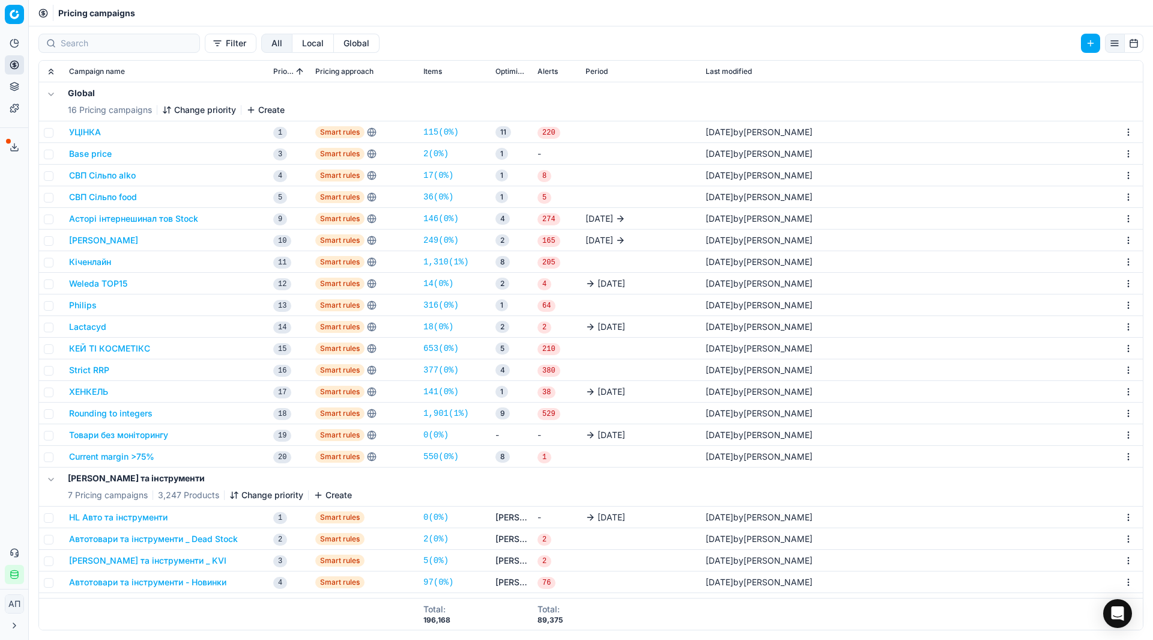
click at [439, 461] on link "550 ( 0% )" at bounding box center [440, 456] width 35 height 12
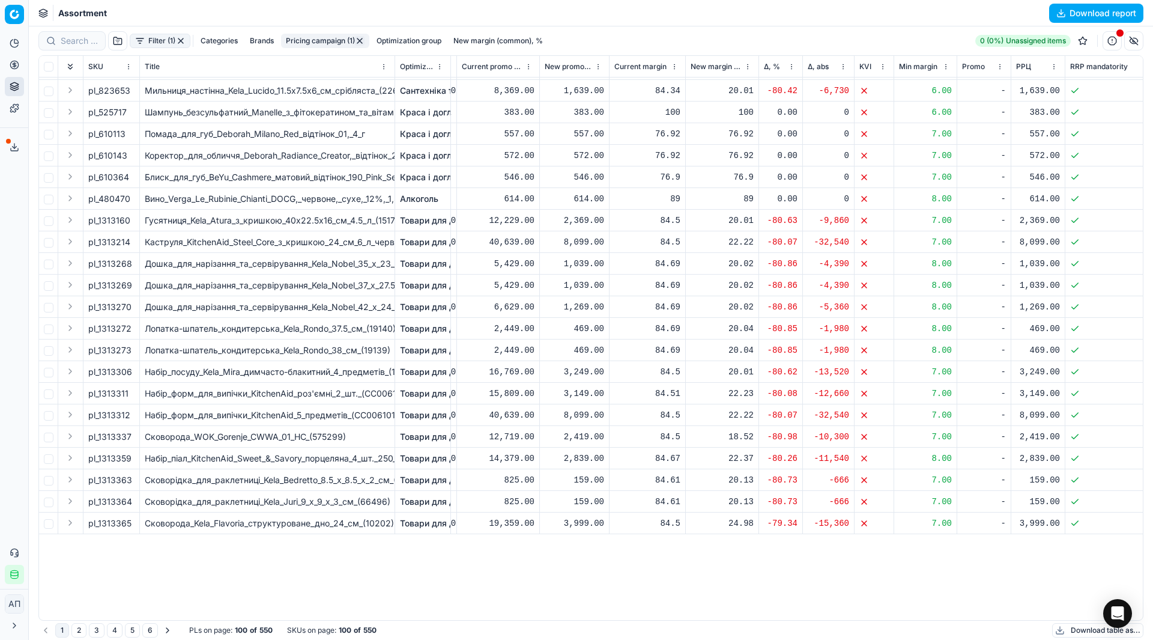
scroll to position [0, 40]
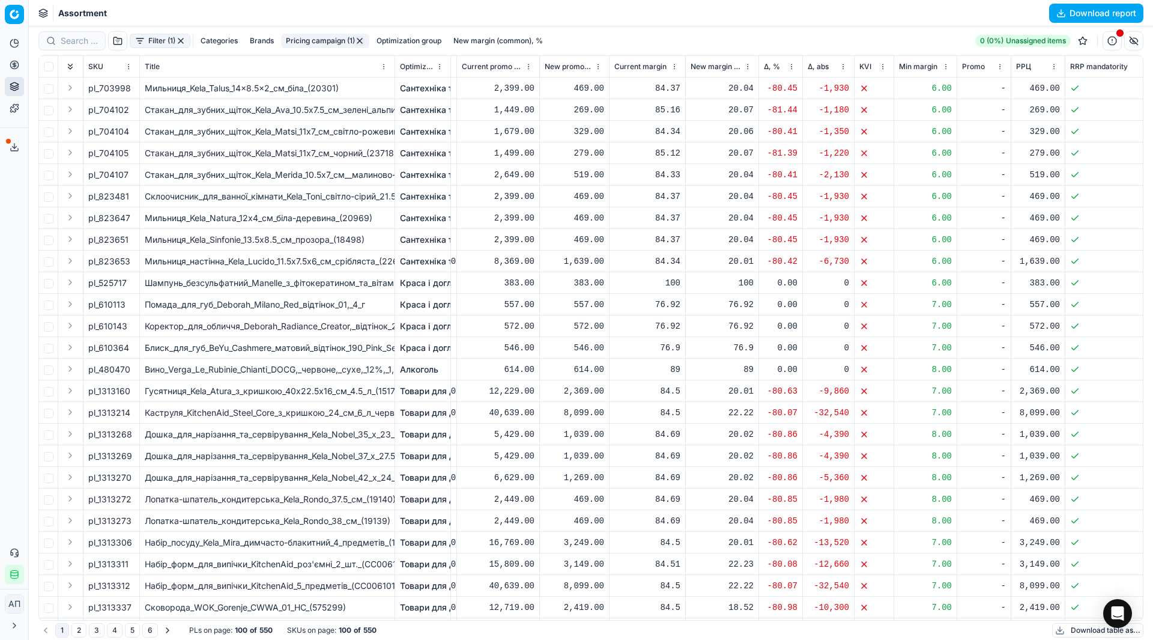
click at [160, 38] on button "Filter (1)" at bounding box center [160, 41] width 61 height 14
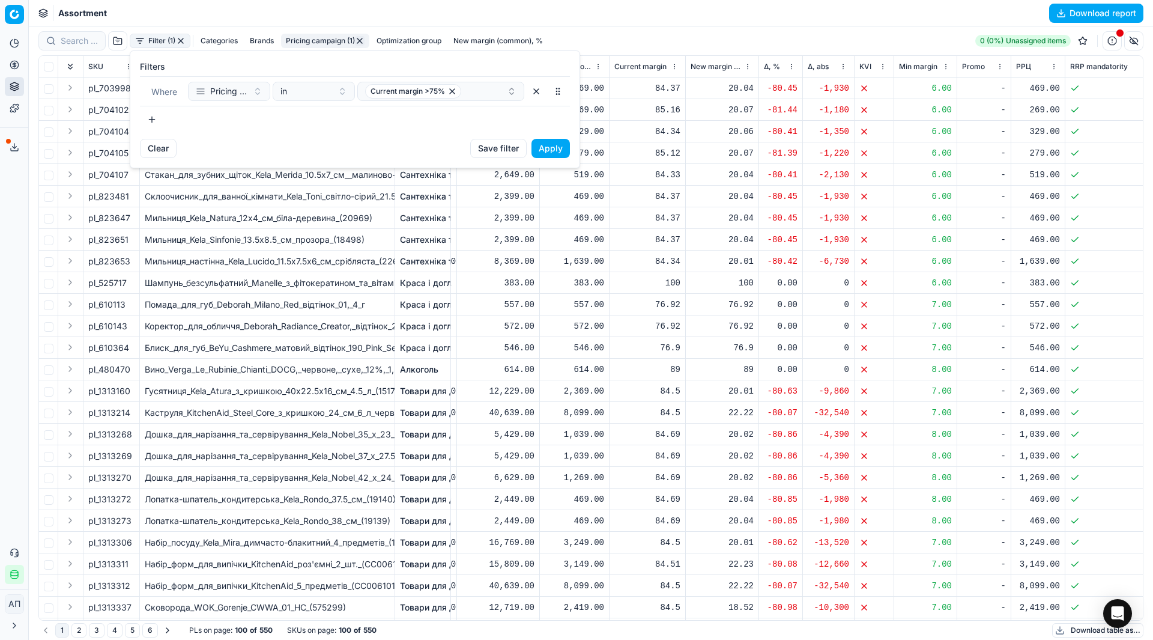
click at [607, 51] on html "Pricing platform Analytics Pricing Product portfolio Templates Export service 2…" at bounding box center [576, 320] width 1153 height 640
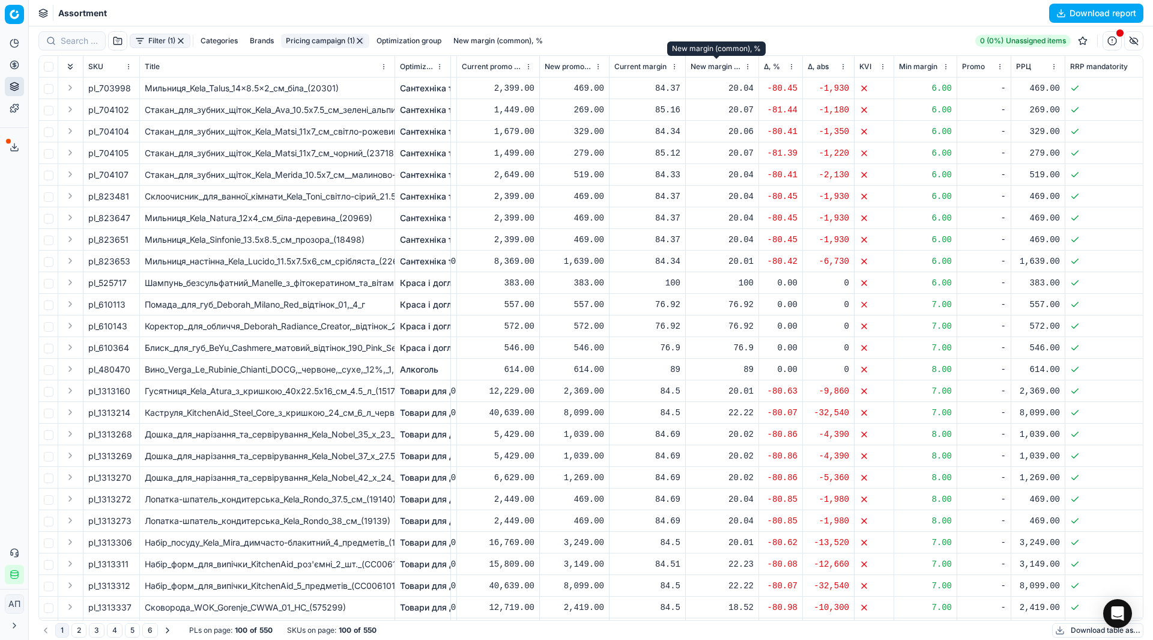
click at [706, 68] on span "New margin (common), %" at bounding box center [716, 67] width 51 height 10
